Goal: Information Seeking & Learning: Learn about a topic

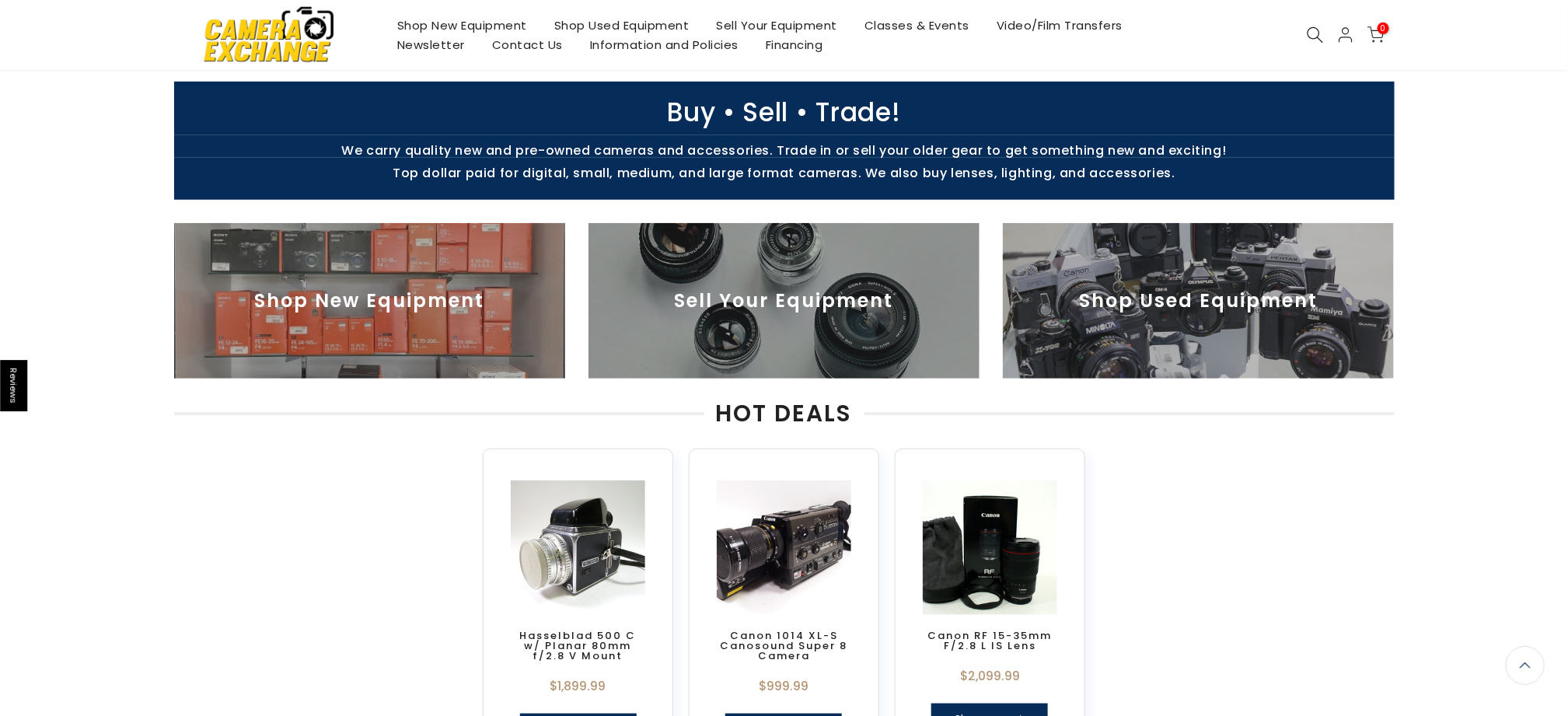
scroll to position [388, 0]
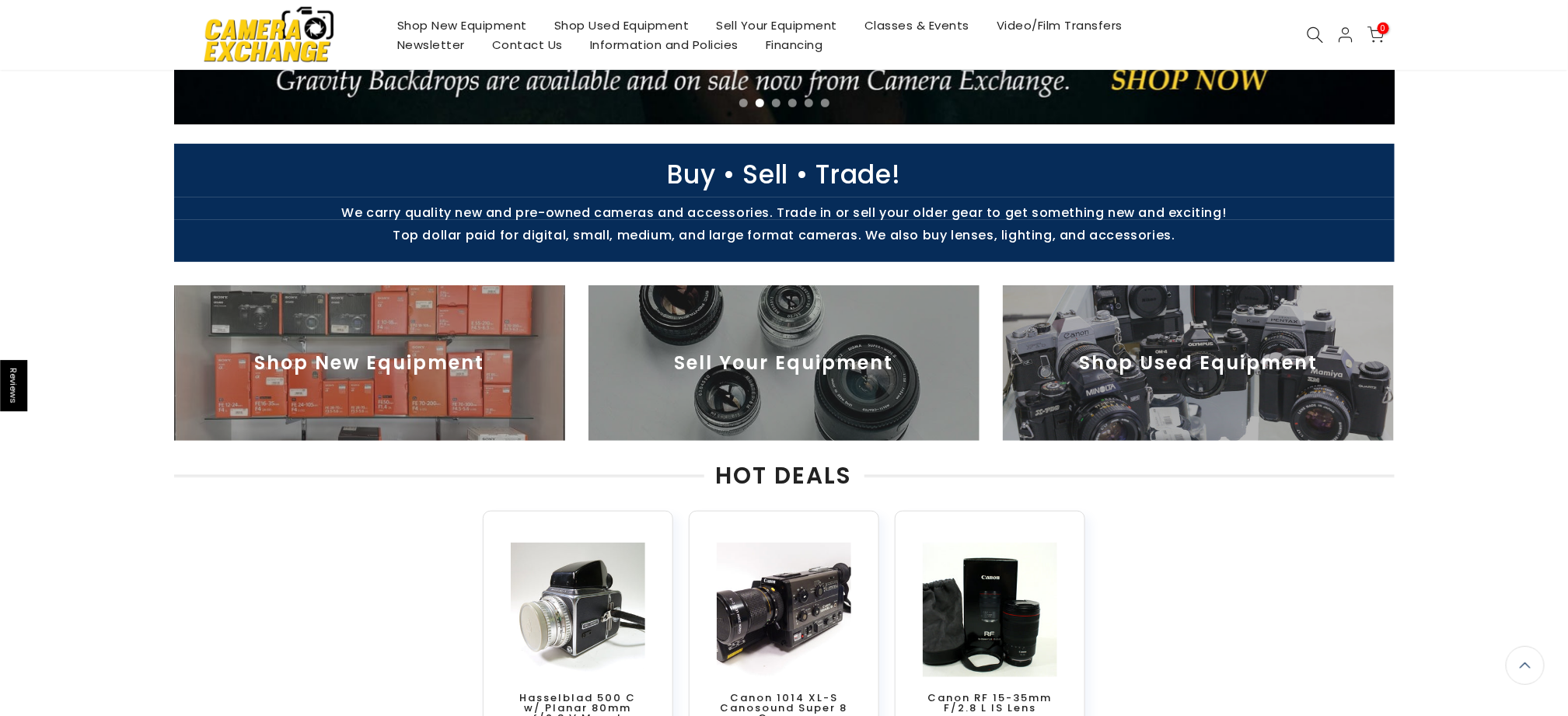
click at [453, 348] on img at bounding box center [370, 363] width 391 height 156
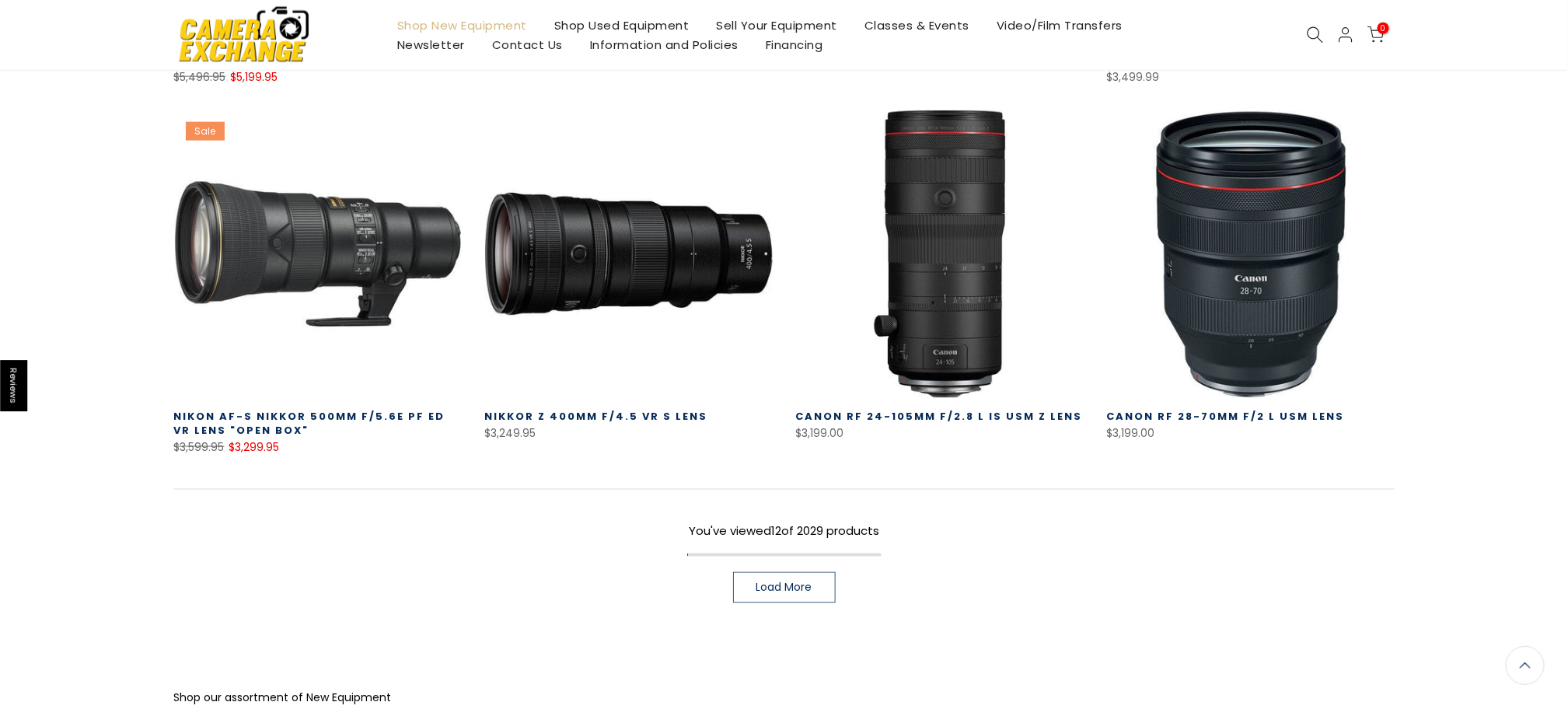
scroll to position [1087, 0]
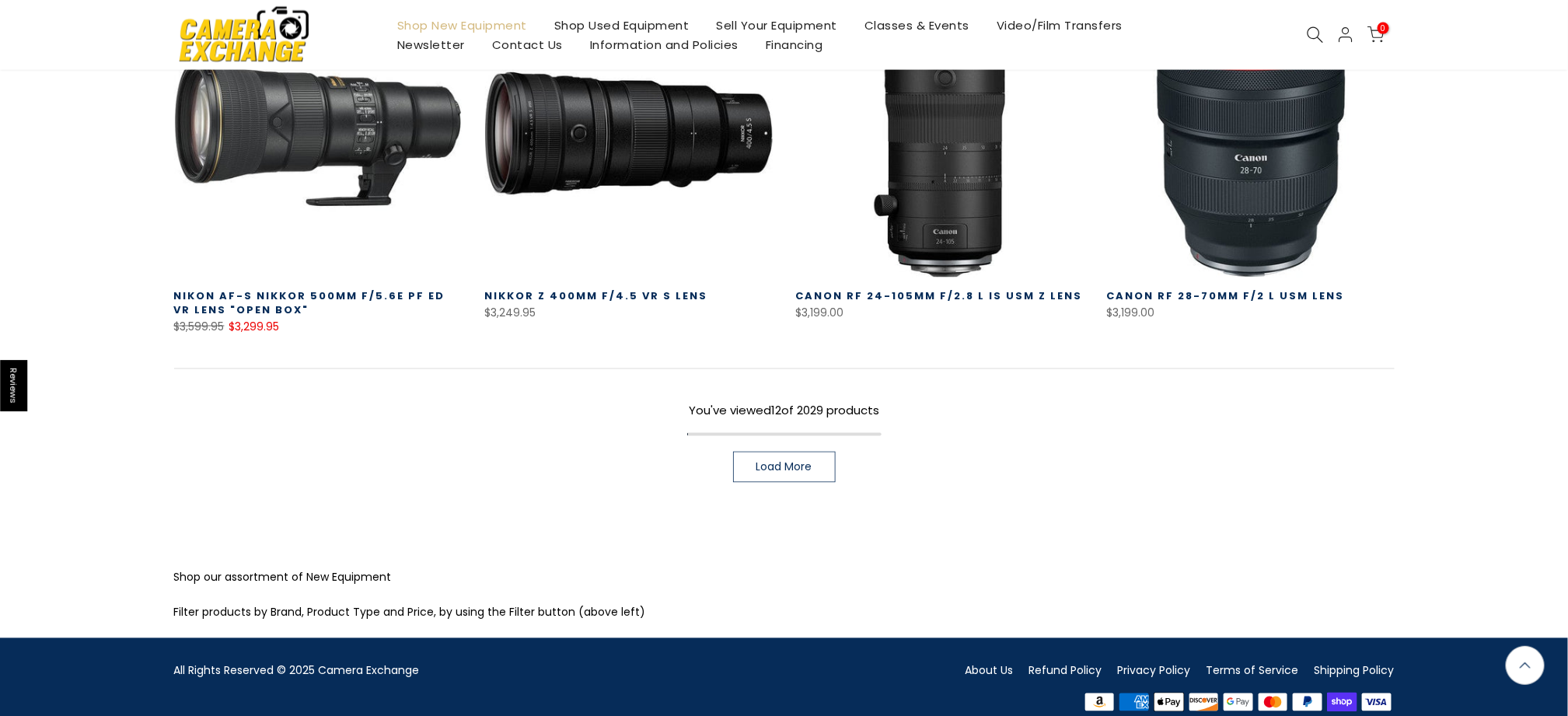
click at [779, 470] on span "Load More" at bounding box center [784, 467] width 56 height 11
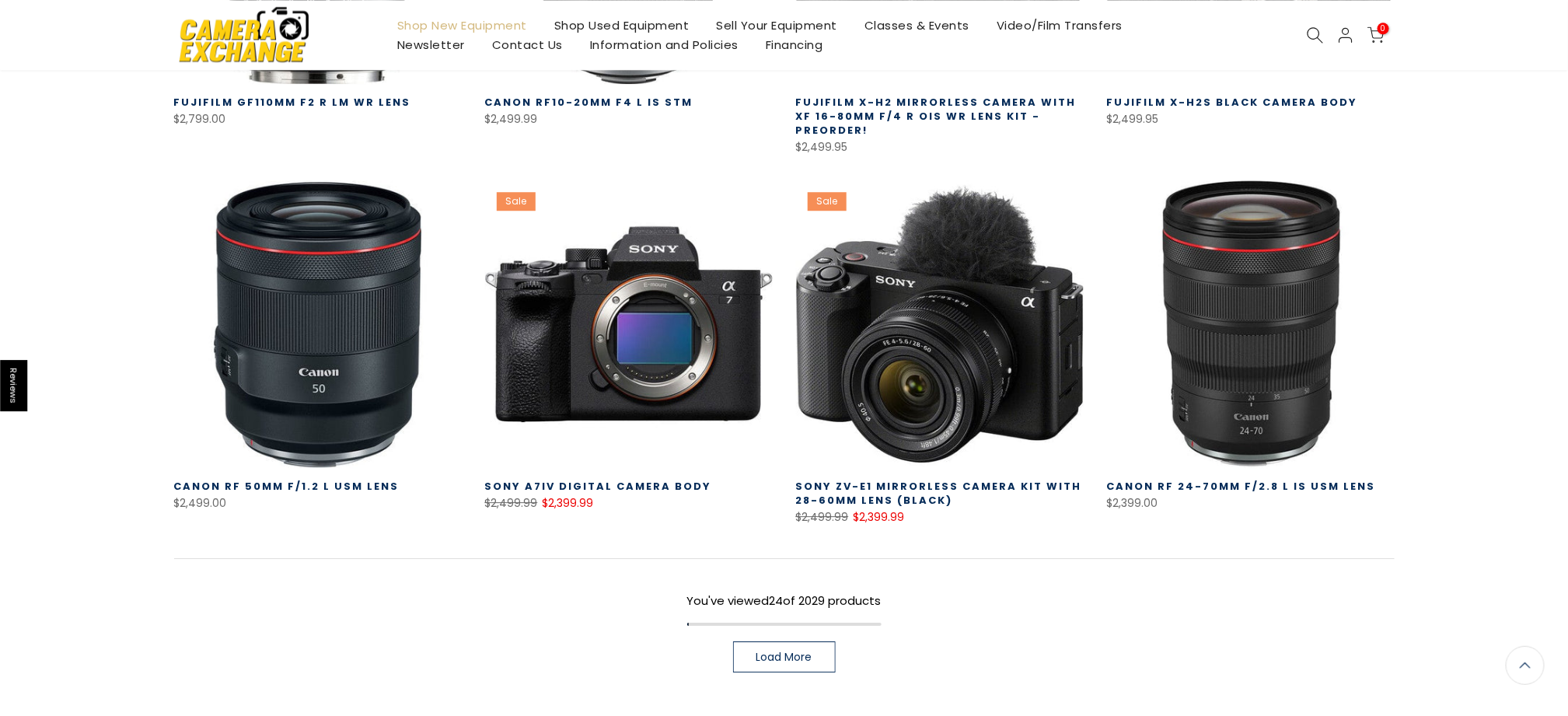
scroll to position [2020, 0]
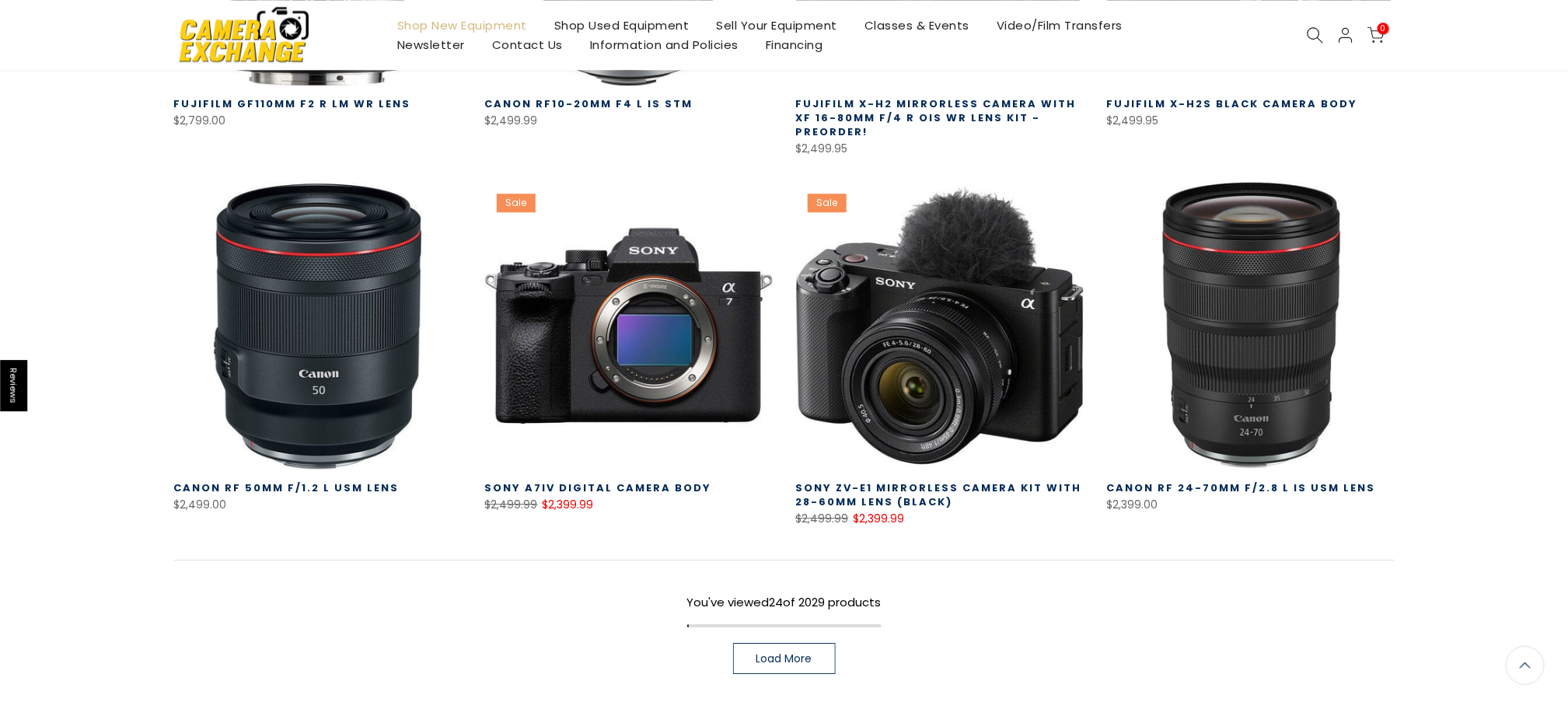
click at [767, 660] on span "Load More" at bounding box center [784, 658] width 56 height 11
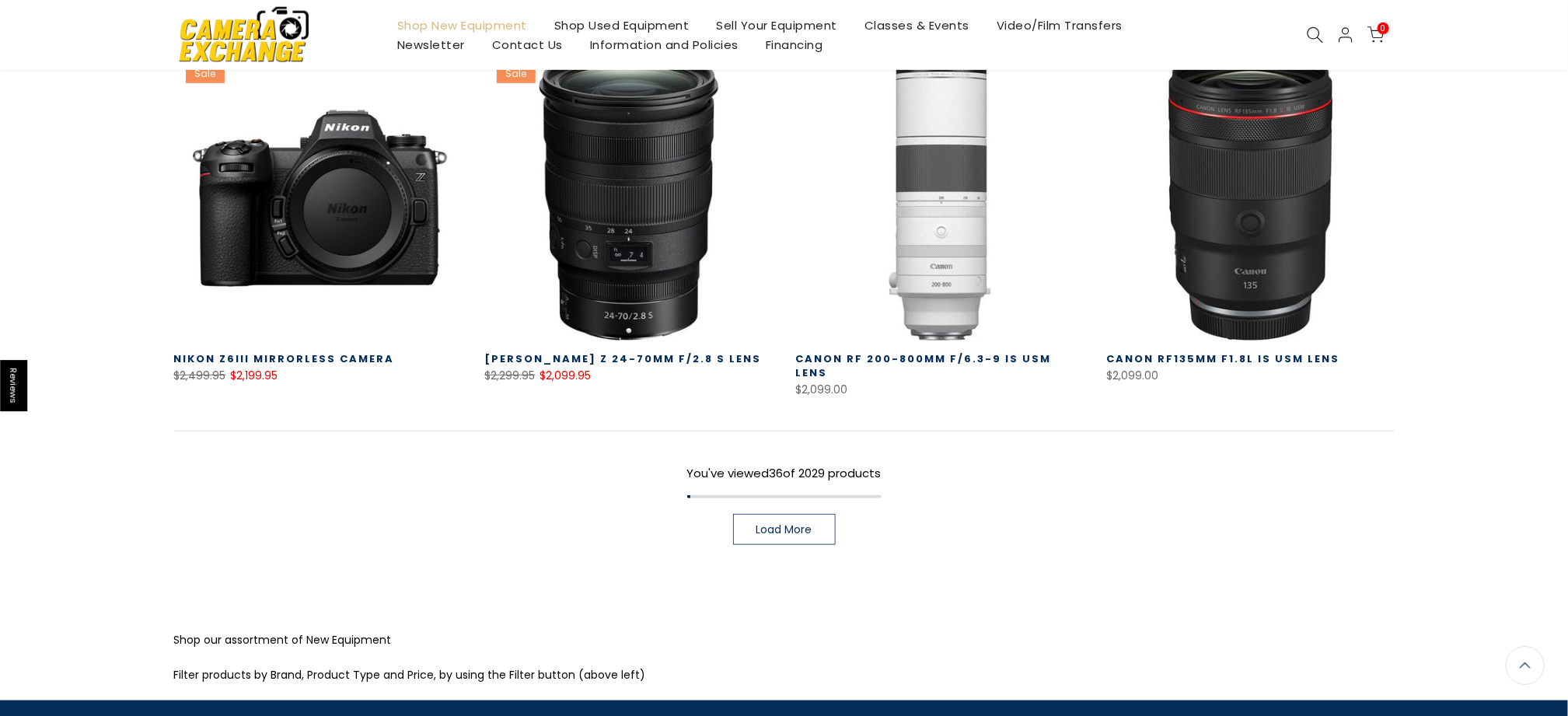
scroll to position [3315, 0]
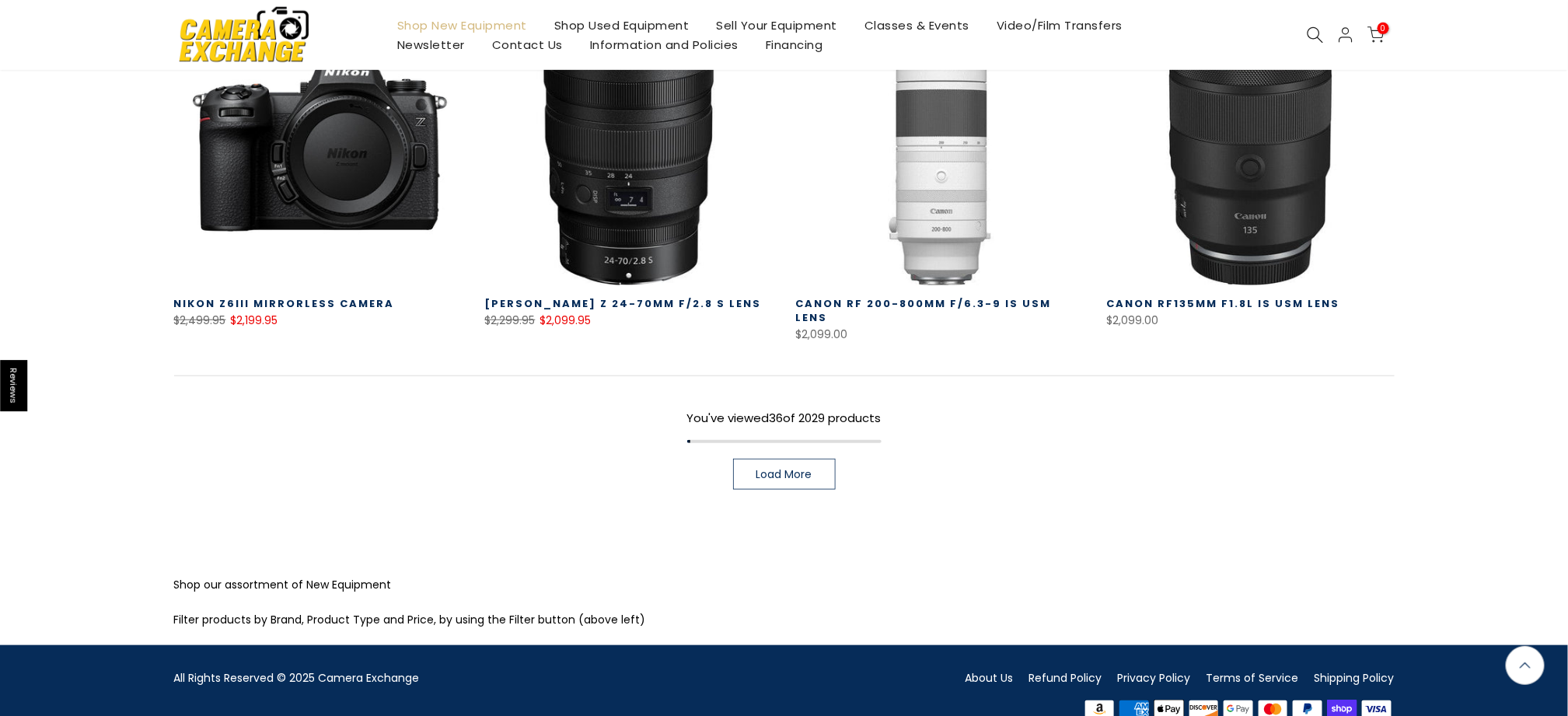
click at [804, 469] on span "Load More" at bounding box center [784, 474] width 56 height 11
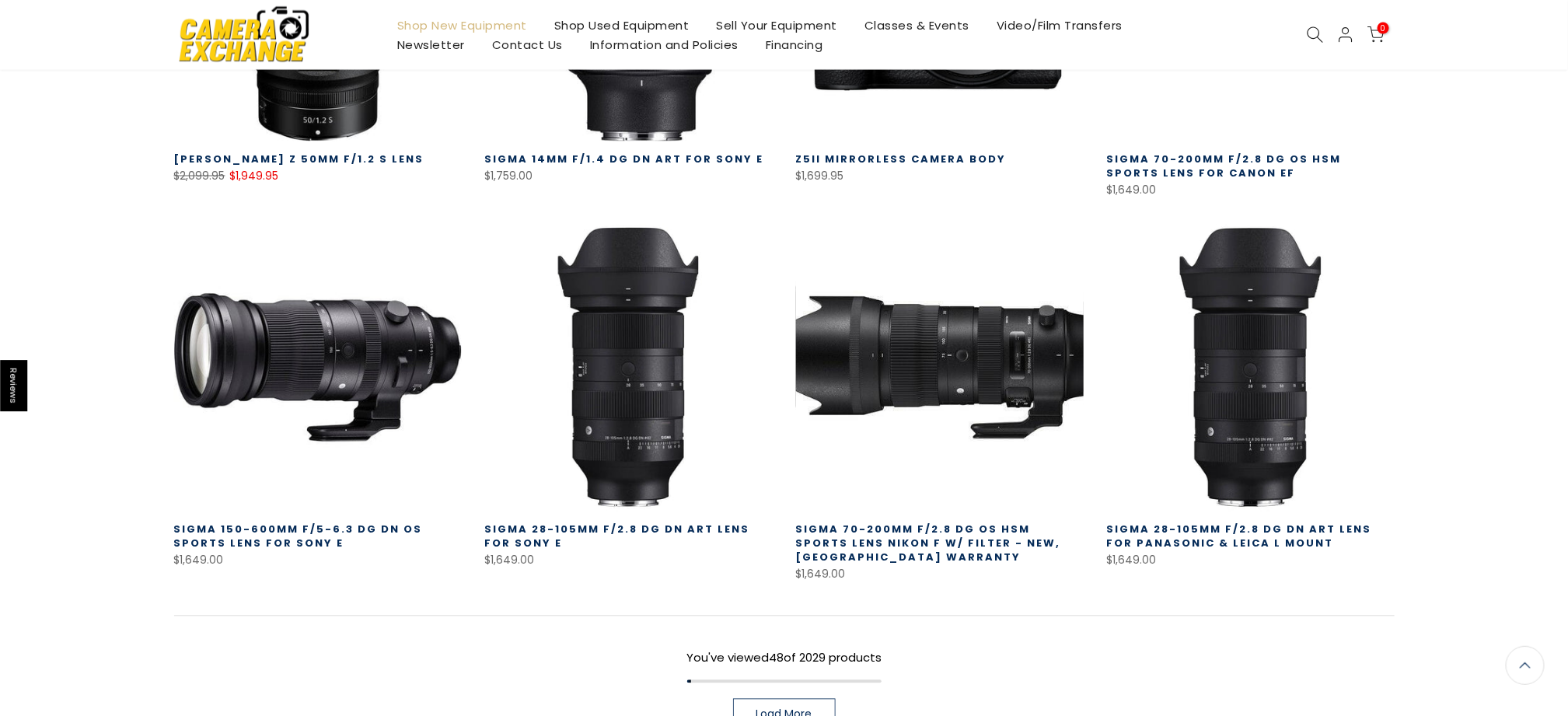
scroll to position [4208, 0]
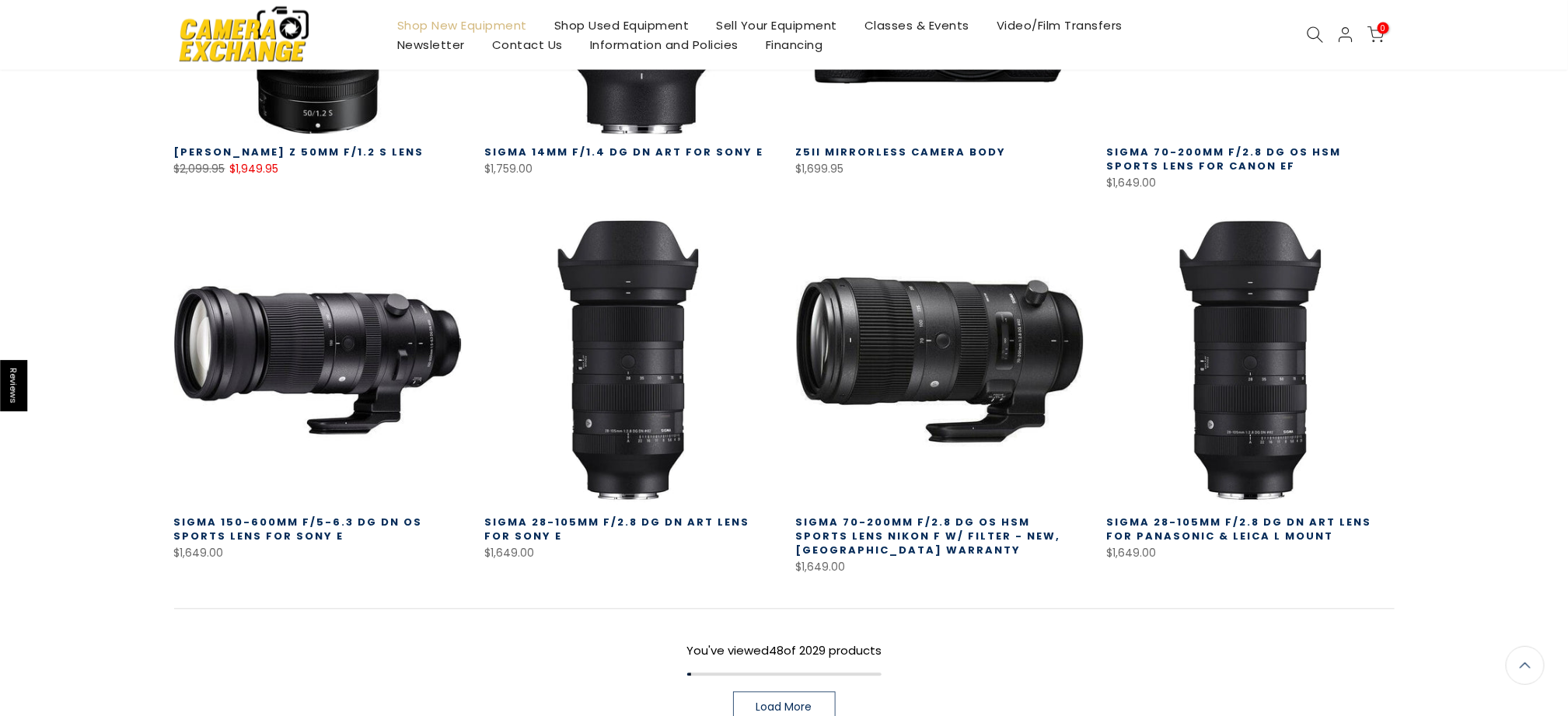
click at [796, 702] on span "Load More" at bounding box center [784, 707] width 56 height 11
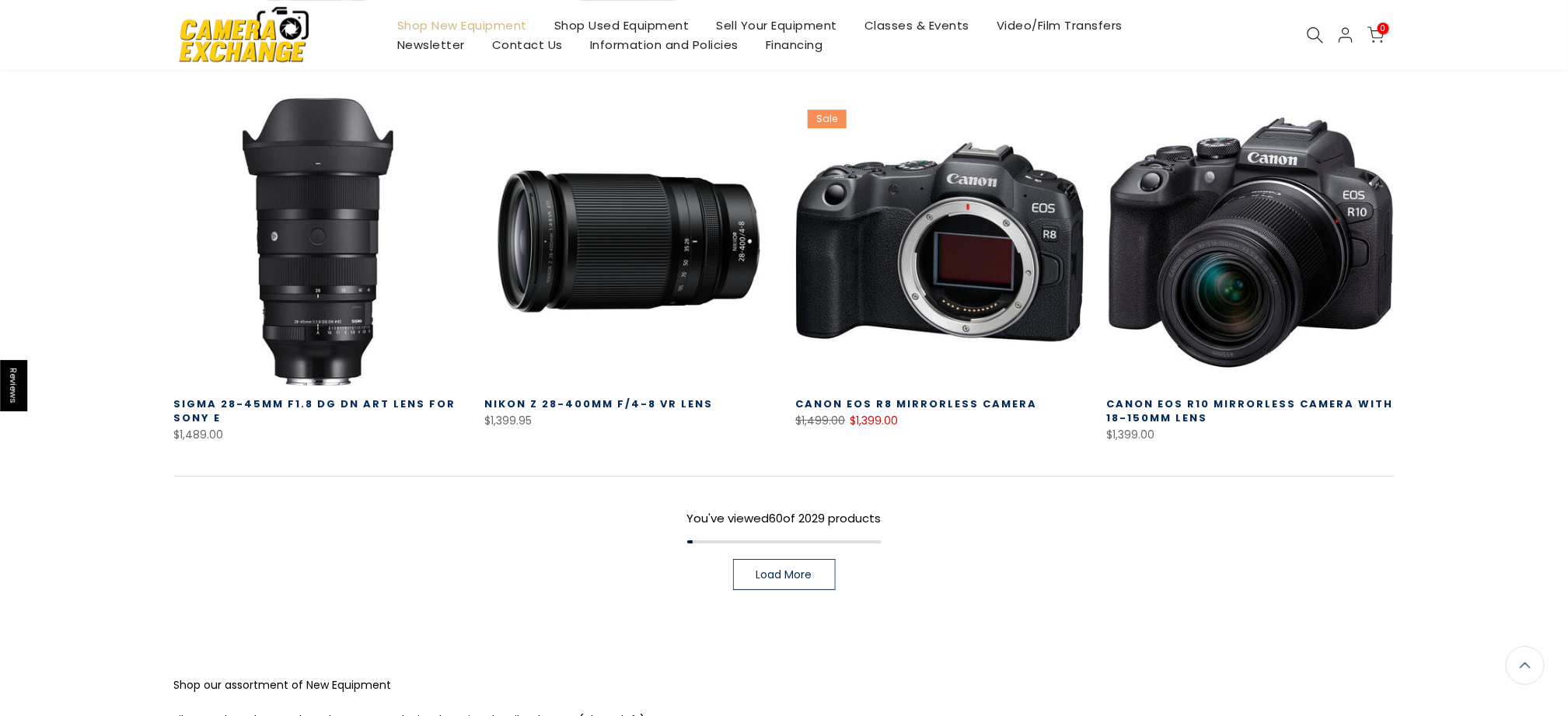
scroll to position [5451, 0]
click at [800, 569] on span "Load More" at bounding box center [784, 574] width 56 height 11
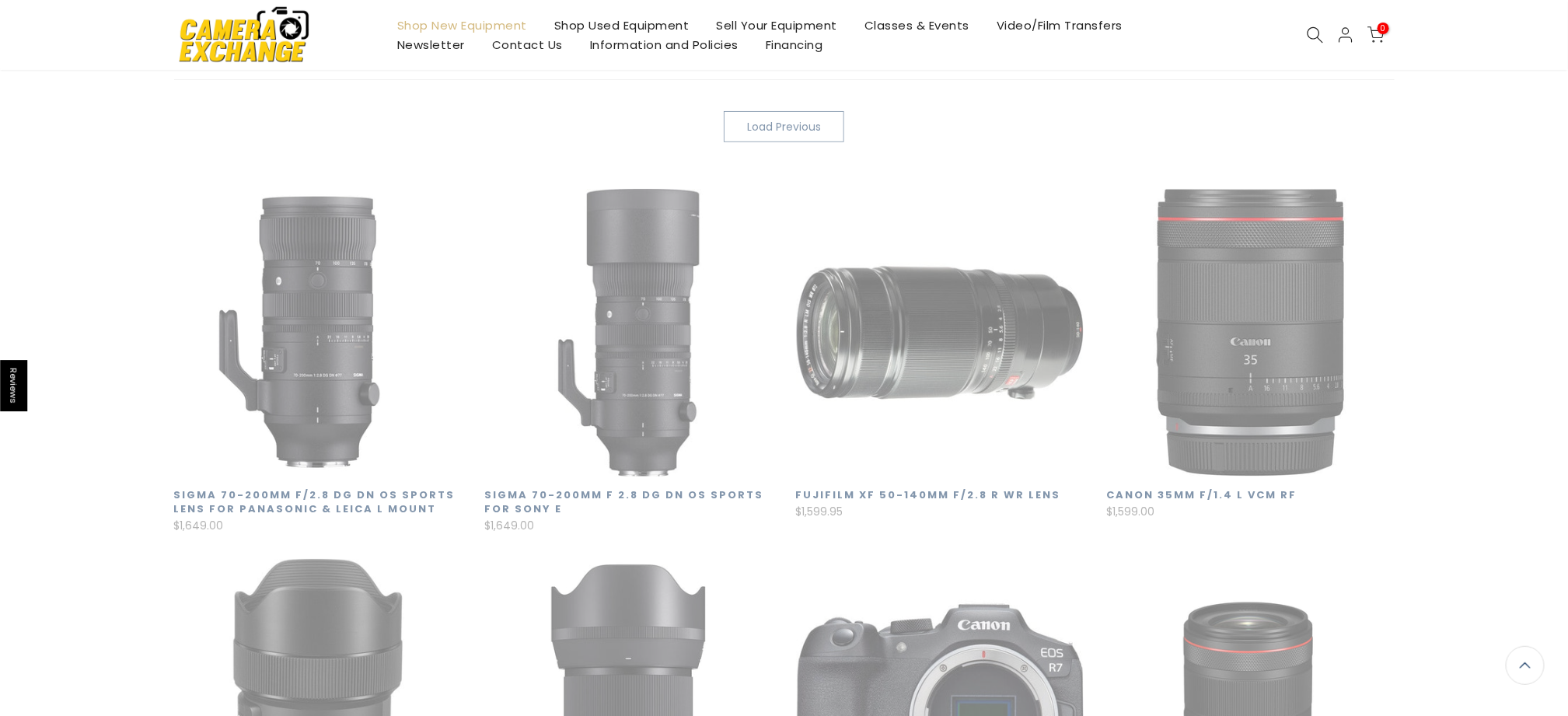
scroll to position [273, 0]
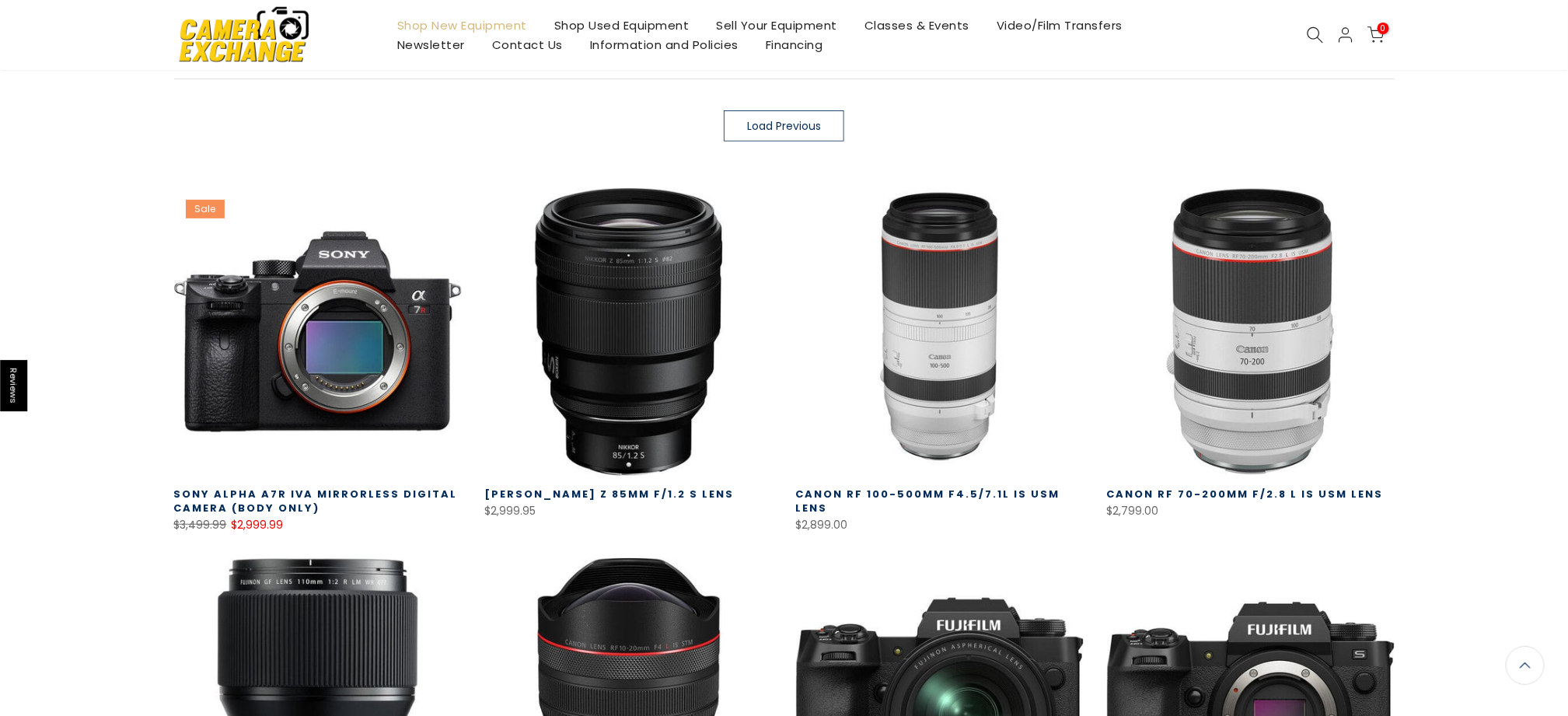
scroll to position [1087, 0]
